Goal: Information Seeking & Learning: Check status

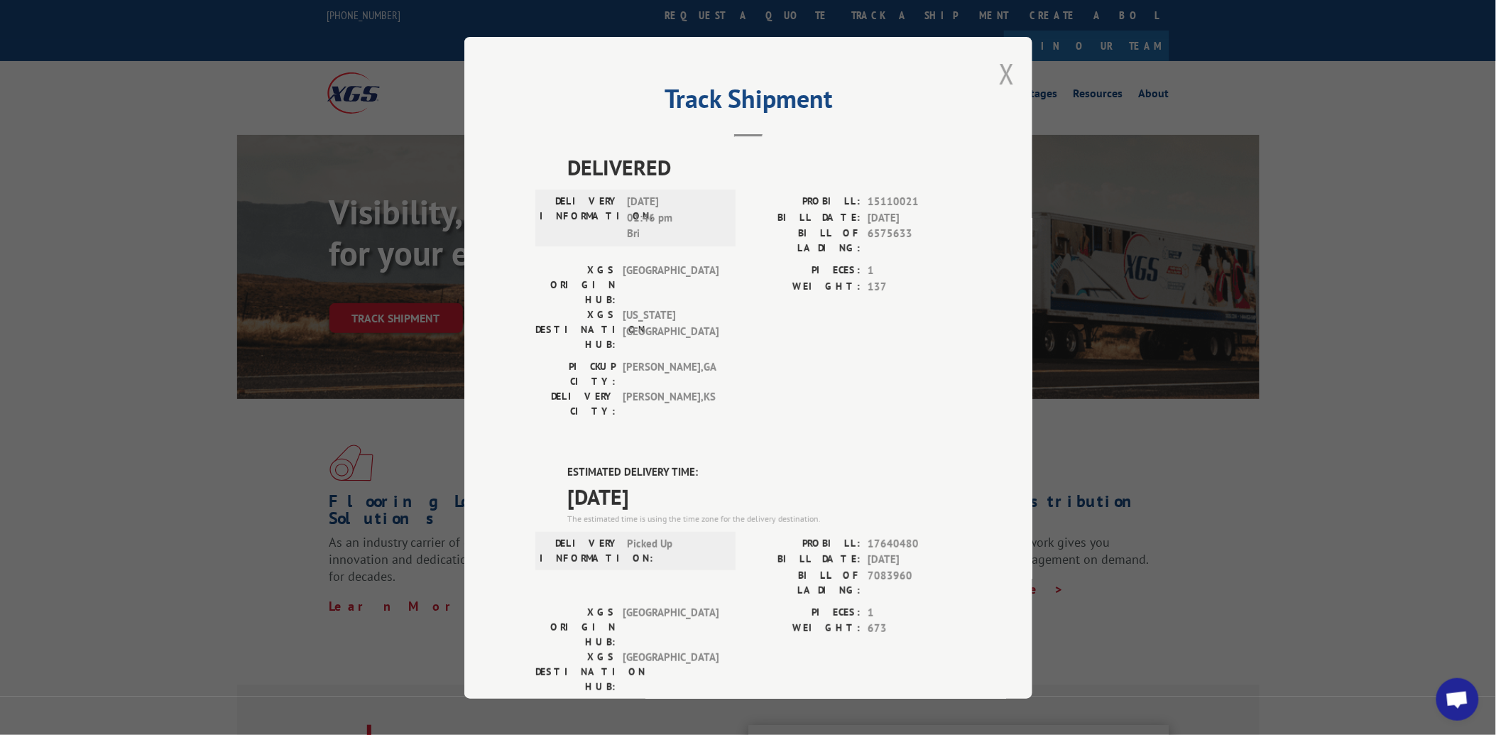
click at [999, 68] on button "Close modal" at bounding box center [1007, 74] width 16 height 38
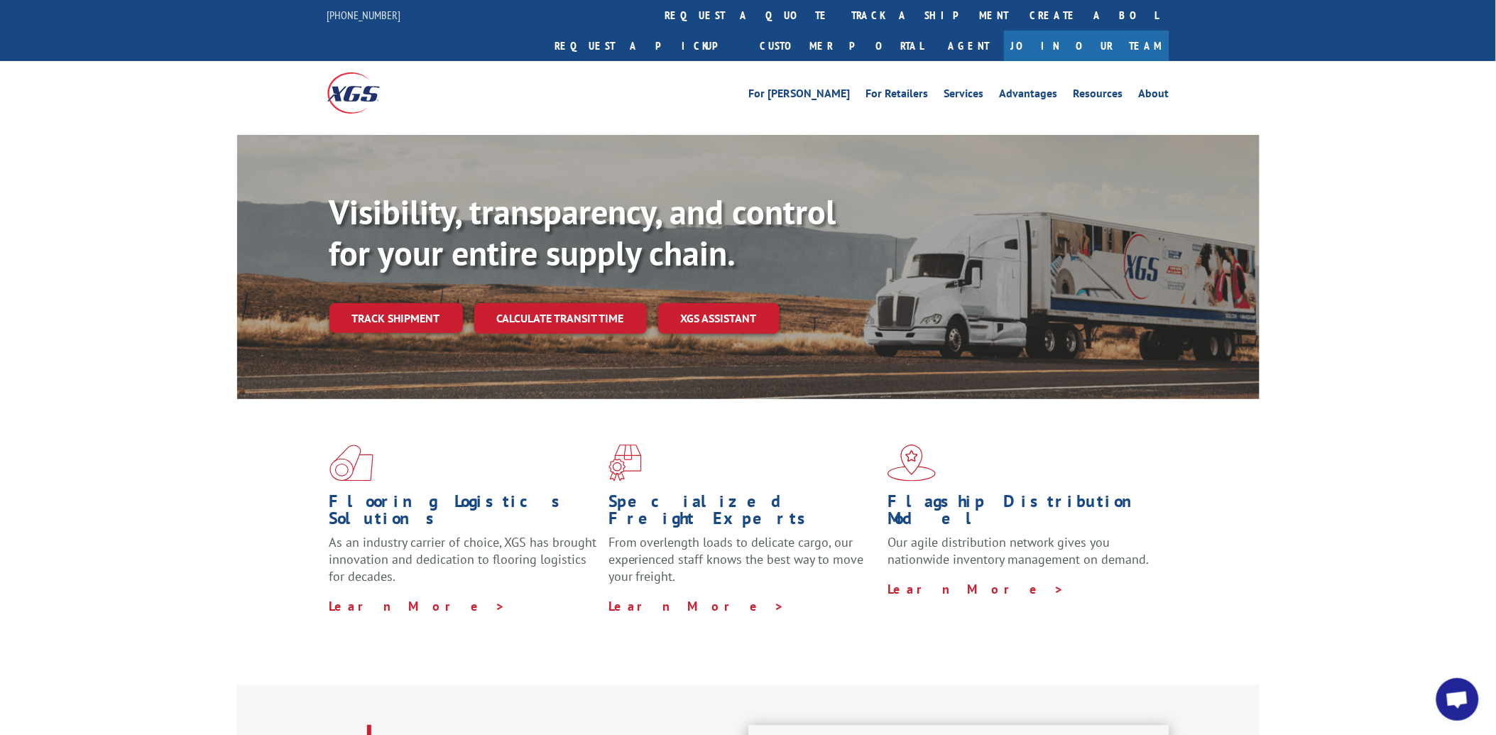
click at [841, 19] on link "track a shipment" at bounding box center [930, 15] width 178 height 31
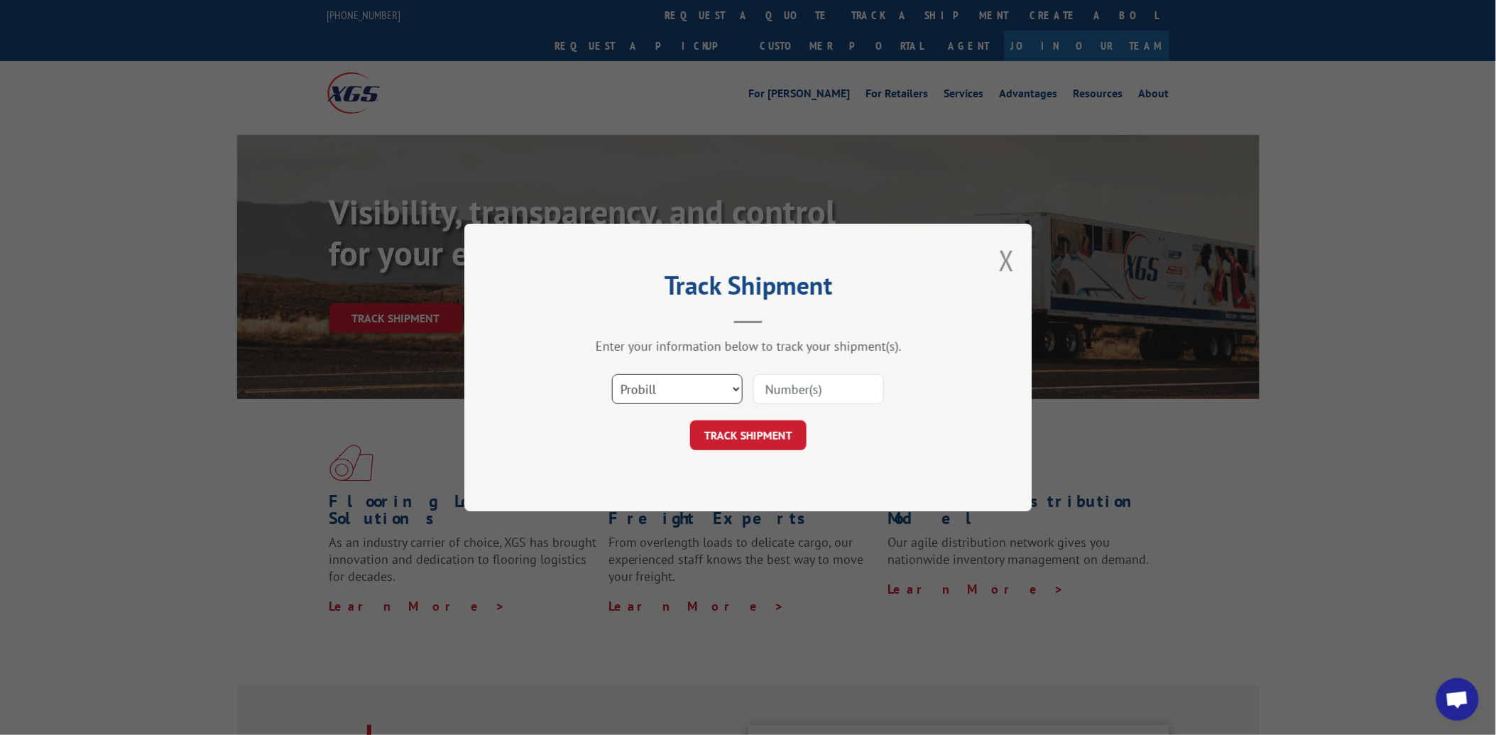
click at [675, 400] on select "Select category... Probill BOL PO" at bounding box center [677, 389] width 131 height 30
select select "po"
click at [612, 374] on select "Select category... Probill BOL PO" at bounding box center [677, 389] width 131 height 30
click at [764, 393] on input at bounding box center [818, 389] width 131 height 30
paste input "21536157"
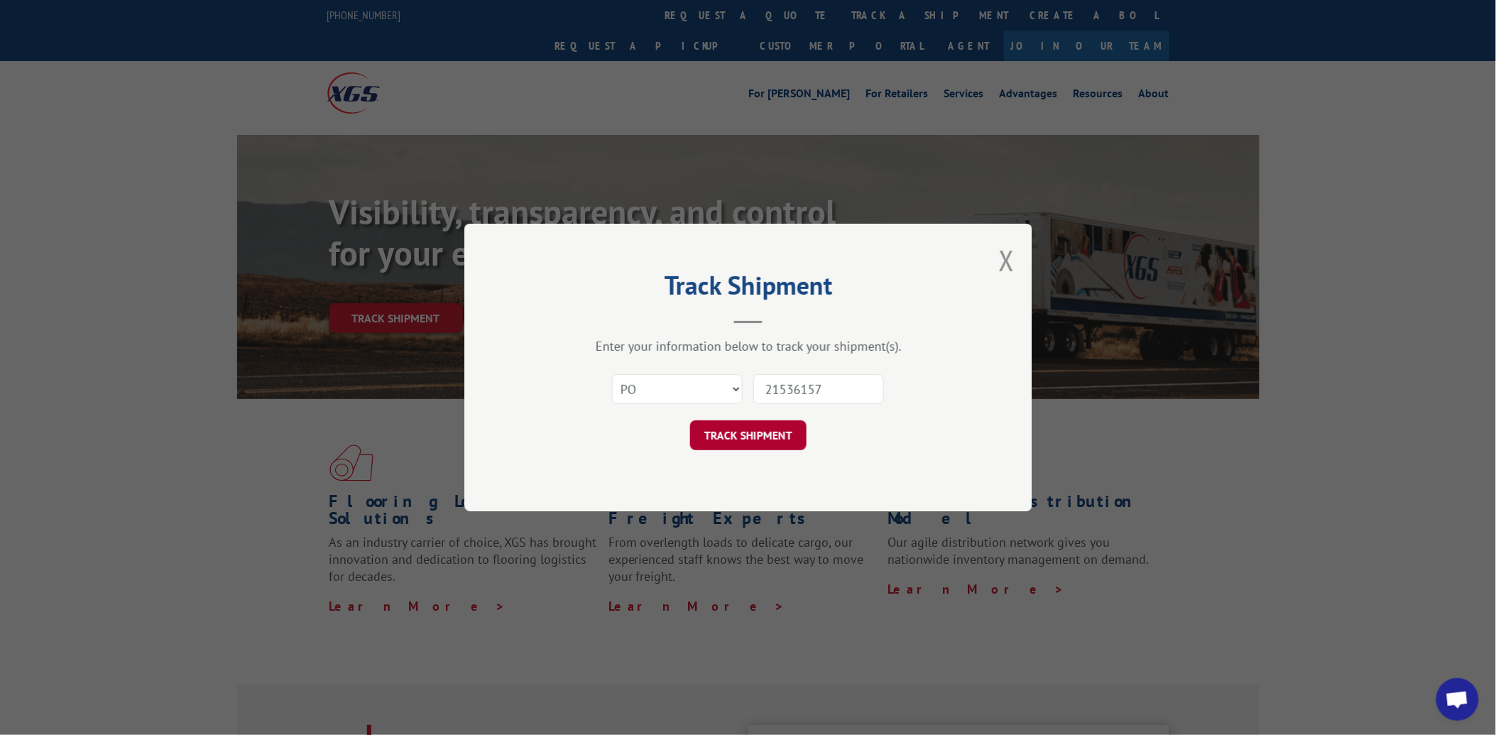
type input "21536157"
click at [767, 434] on button "TRACK SHIPMENT" at bounding box center [748, 435] width 116 height 30
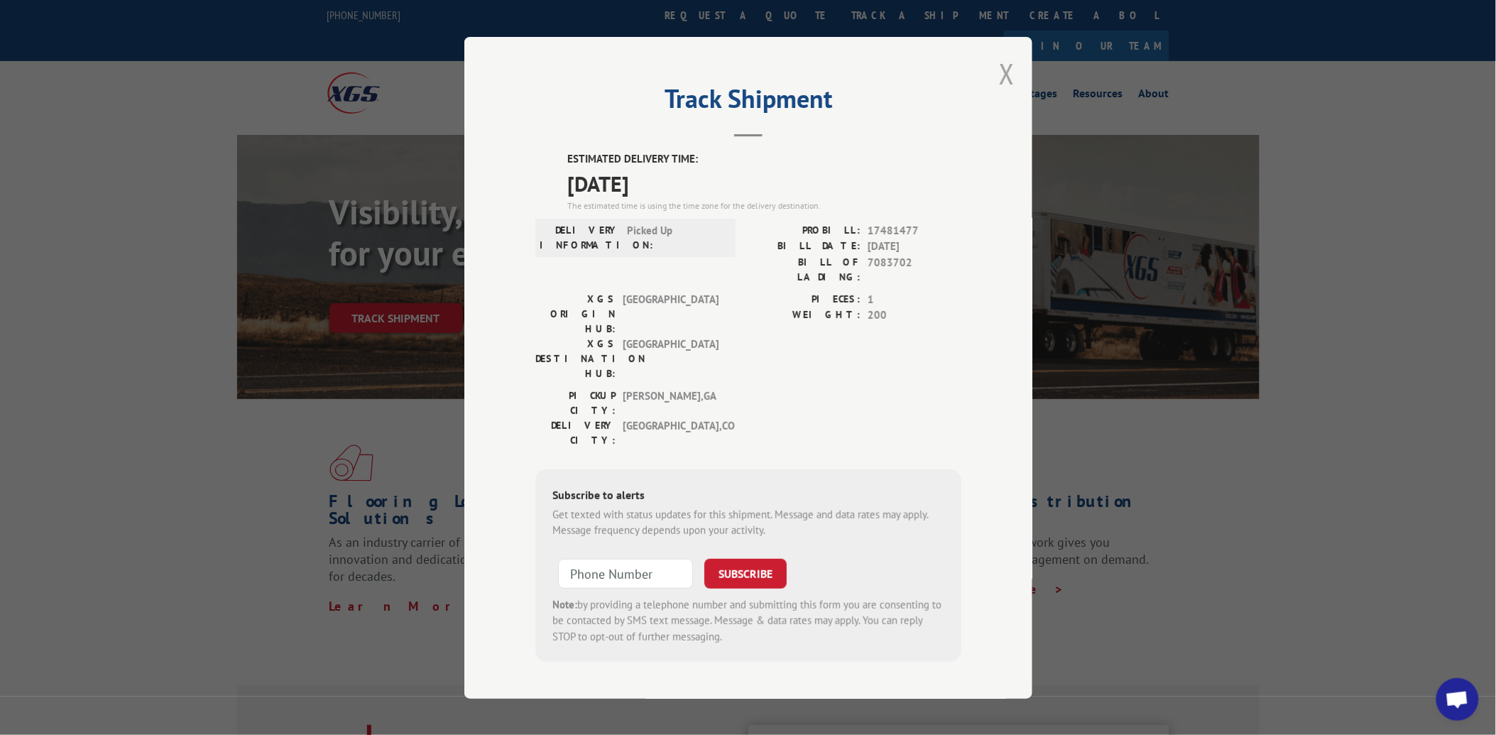
click at [1008, 92] on button "Close modal" at bounding box center [1007, 74] width 16 height 38
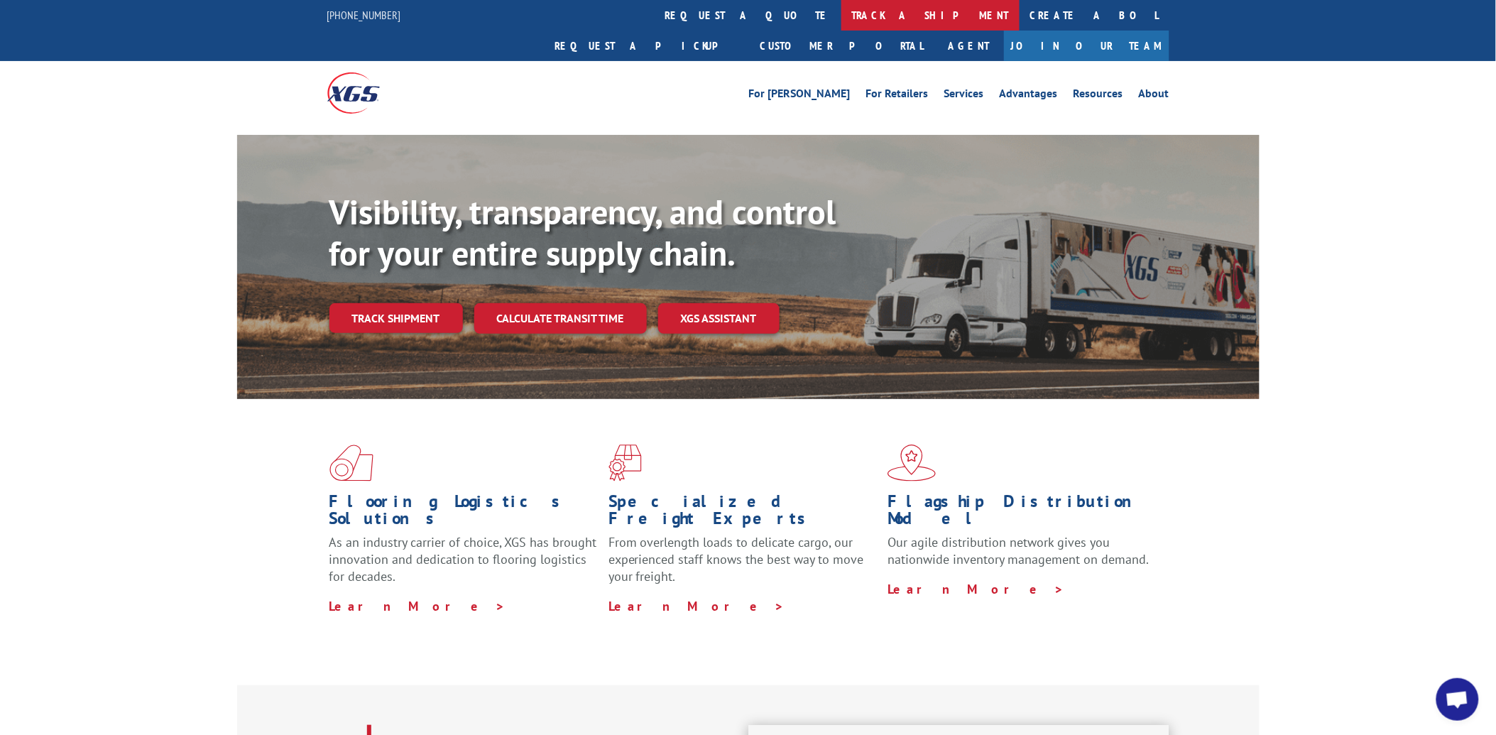
click at [841, 13] on link "track a shipment" at bounding box center [930, 15] width 178 height 31
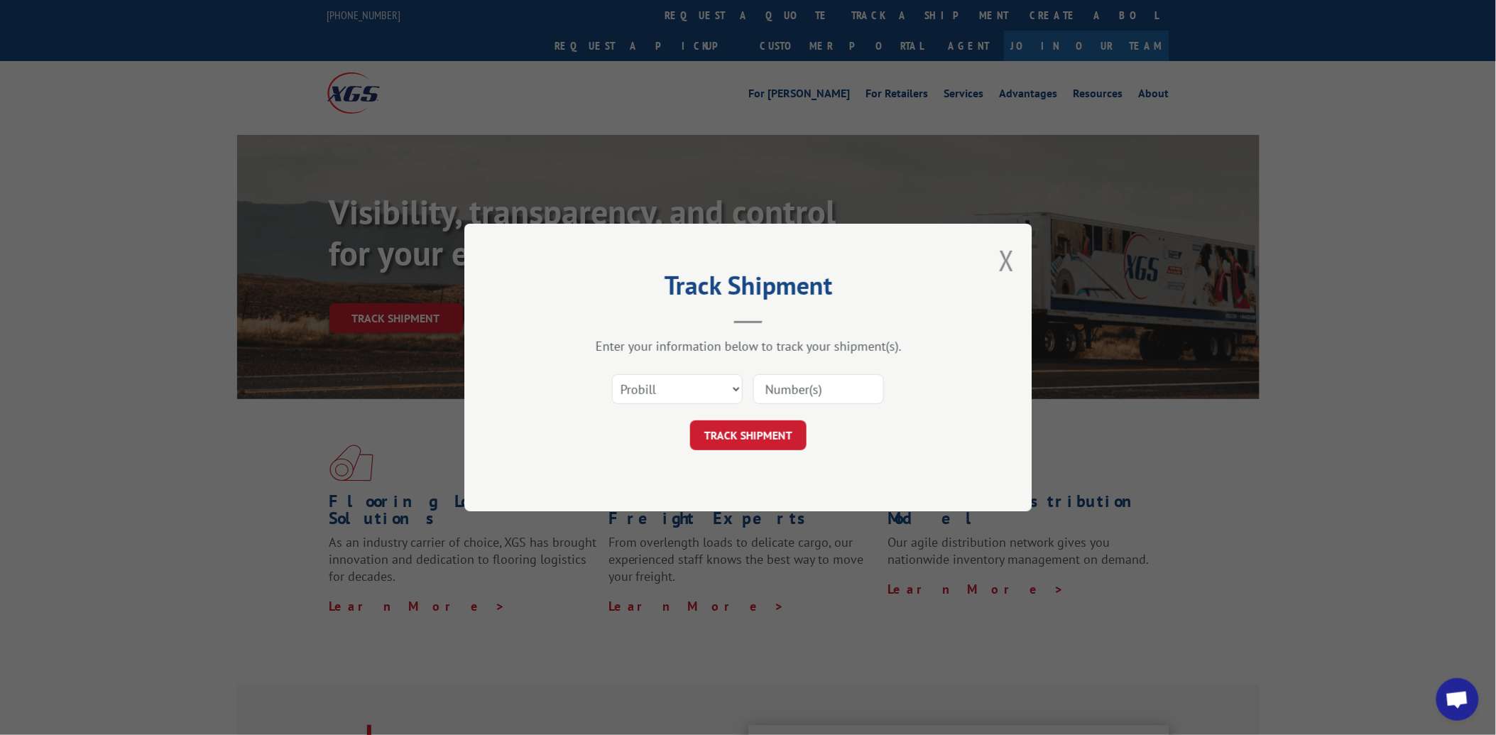
click at [698, 402] on div "Select category... Probill BOL PO" at bounding box center [677, 389] width 129 height 33
click at [649, 395] on select "Select category... Probill BOL PO" at bounding box center [677, 389] width 131 height 30
select select "po"
click at [612, 374] on select "Select category... Probill BOL PO" at bounding box center [677, 389] width 131 height 30
click at [788, 394] on input at bounding box center [818, 389] width 131 height 30
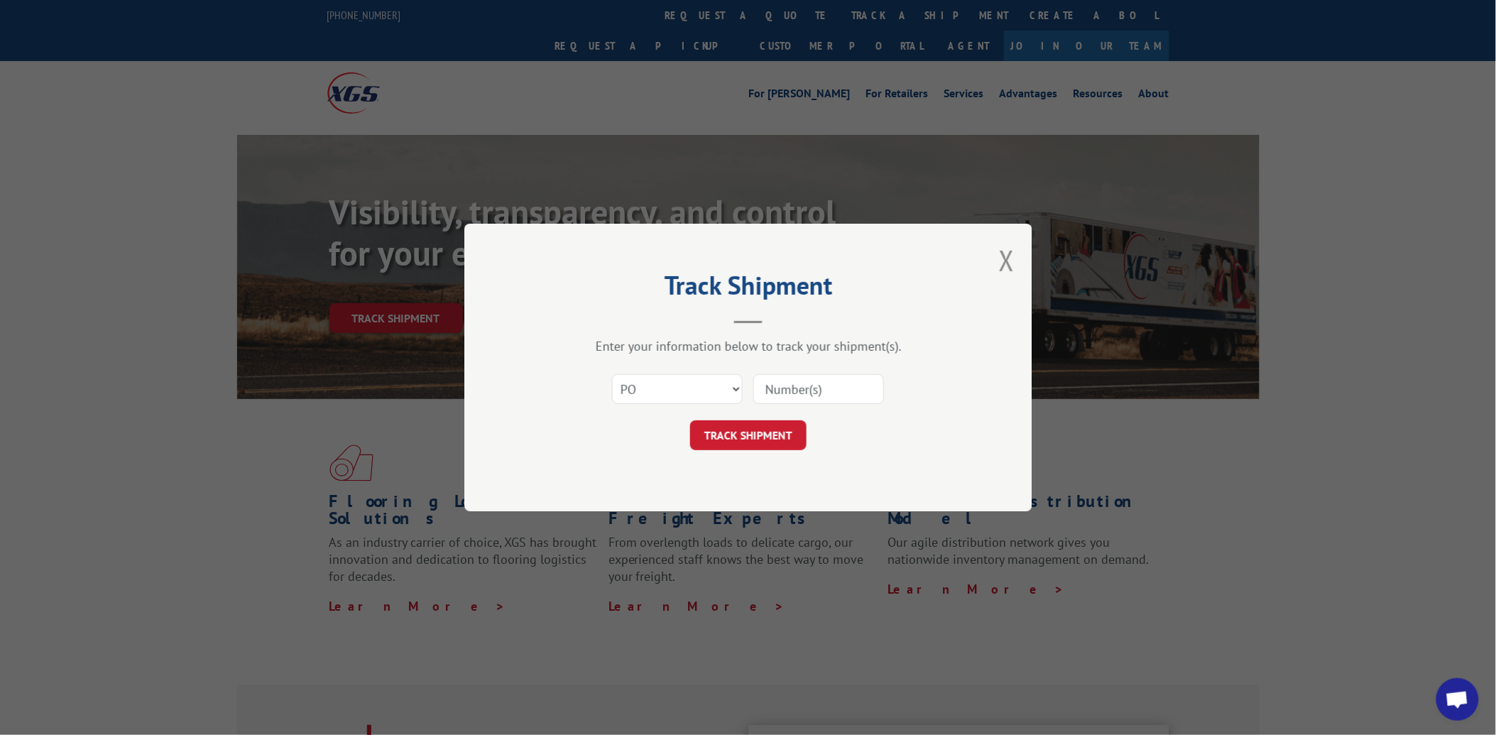
paste input "44533649"
type input "44533649"
click at [756, 444] on button "TRACK SHIPMENT" at bounding box center [748, 435] width 116 height 30
